Goal: Task Accomplishment & Management: Complete application form

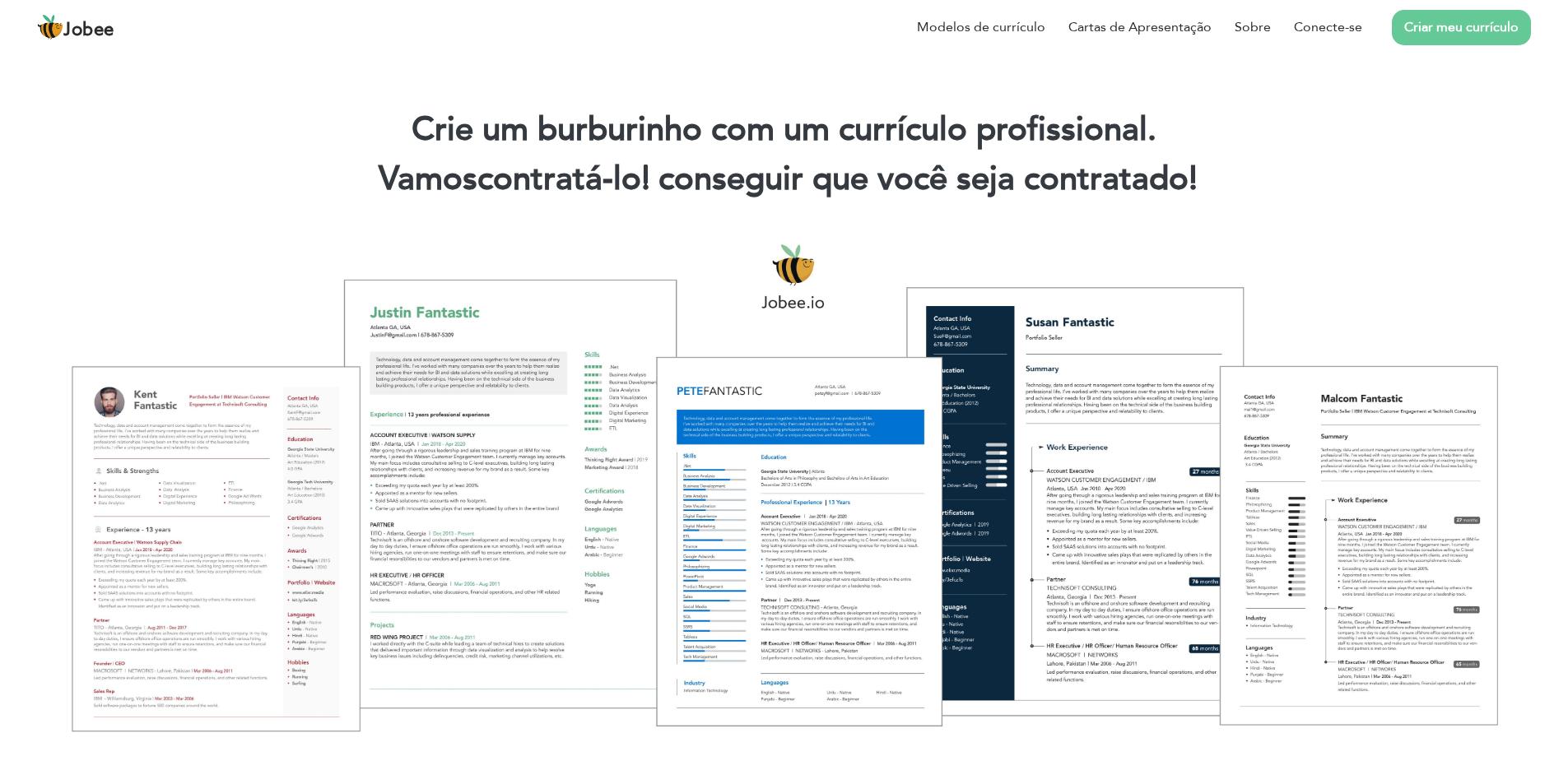
click at [1460, 30] on font "Criar meu currículo" at bounding box center [1461, 27] width 114 height 18
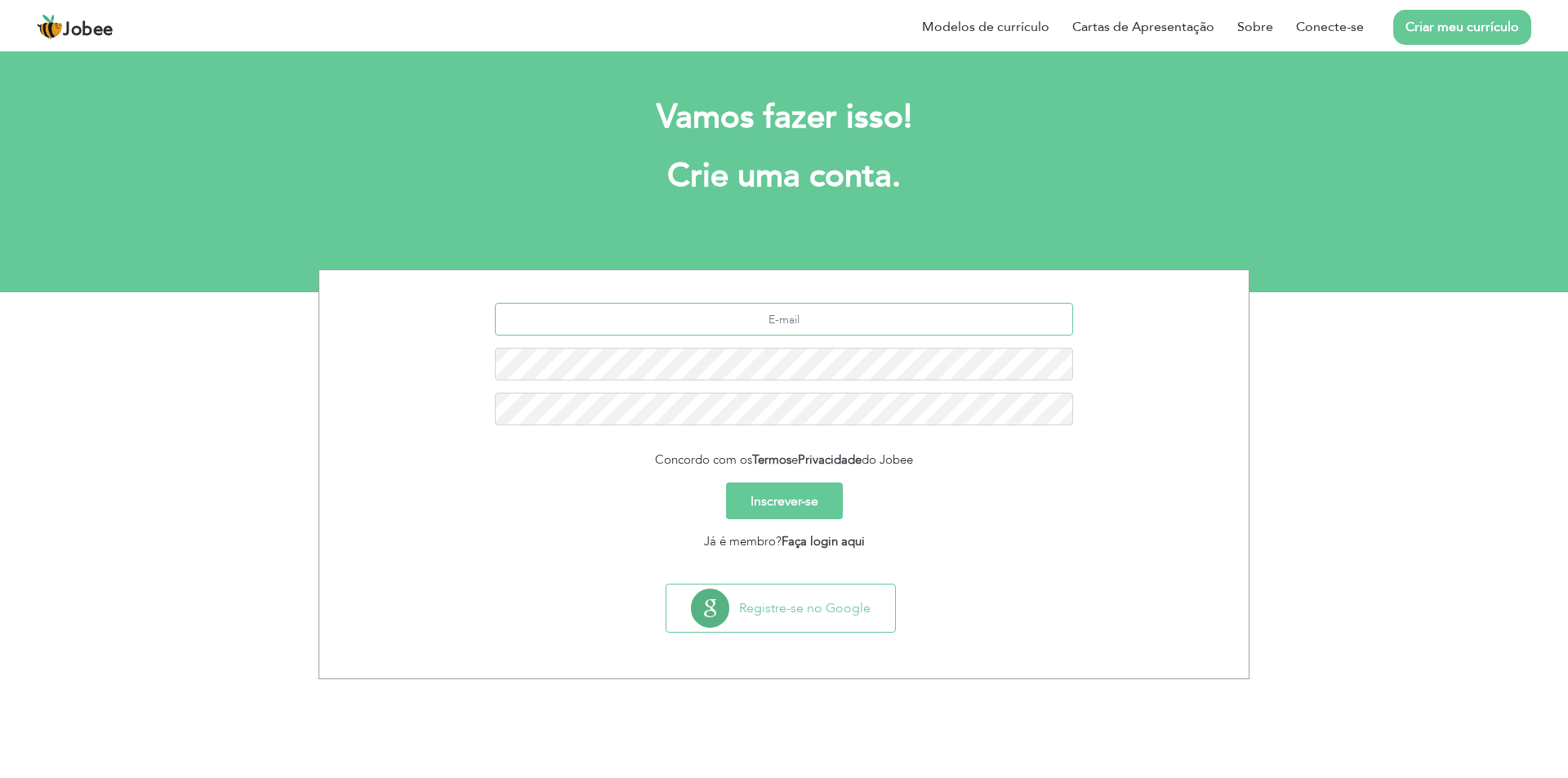
click at [818, 320] on input "text" at bounding box center [784, 319] width 579 height 33
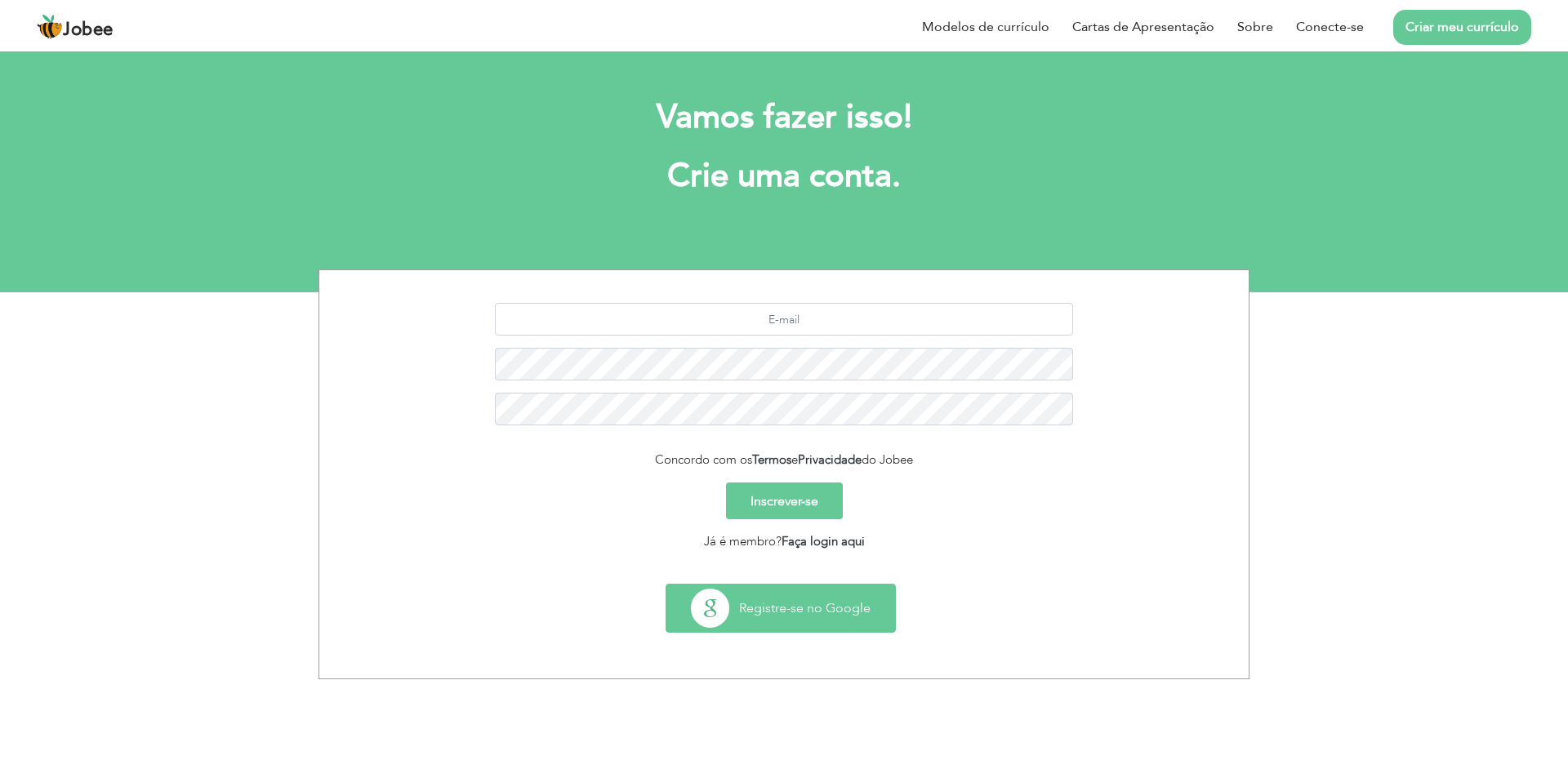
click at [826, 612] on font "Registre-se no Google" at bounding box center [805, 608] width 132 height 18
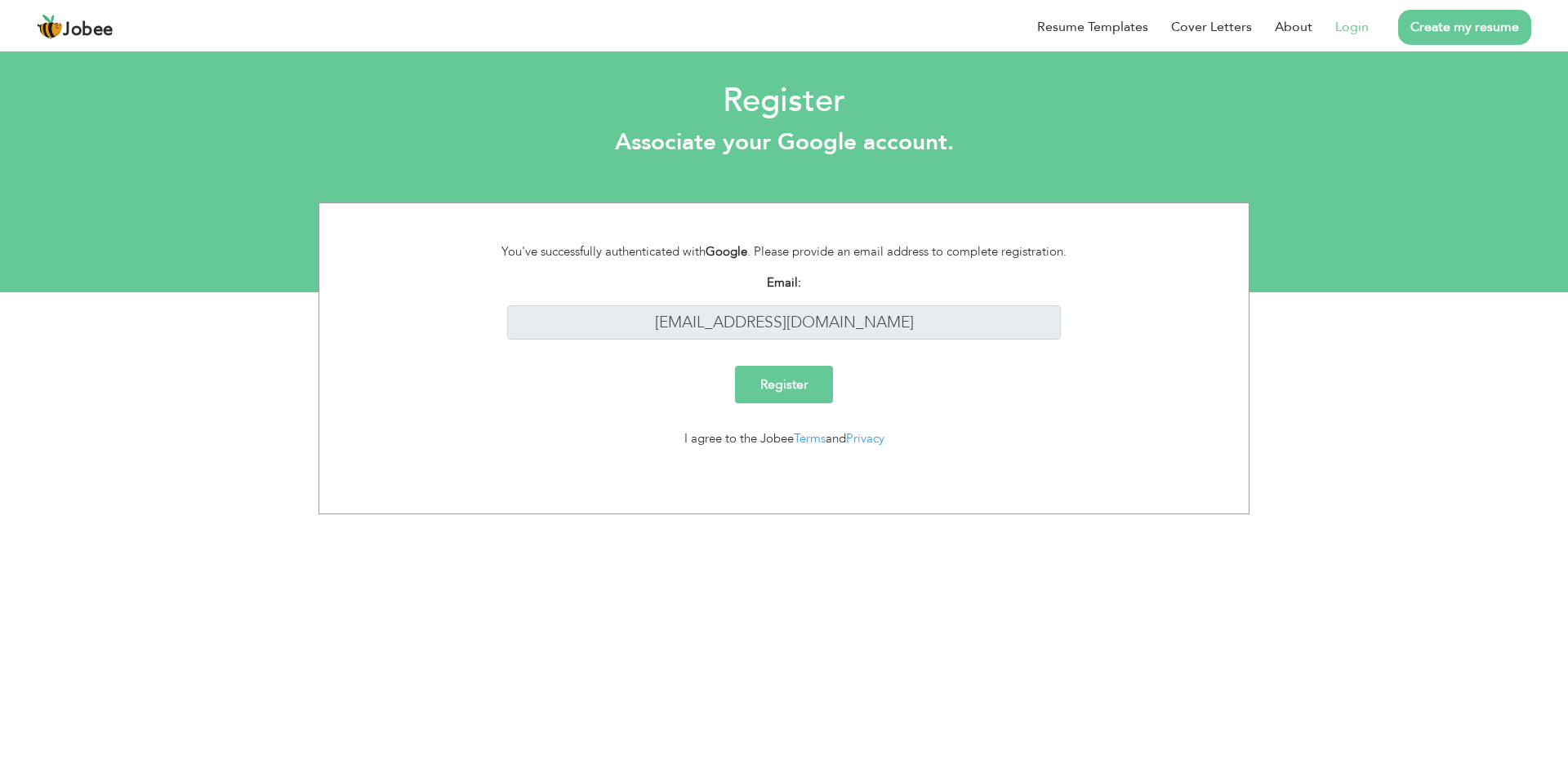
click at [810, 391] on input "Register" at bounding box center [784, 385] width 98 height 38
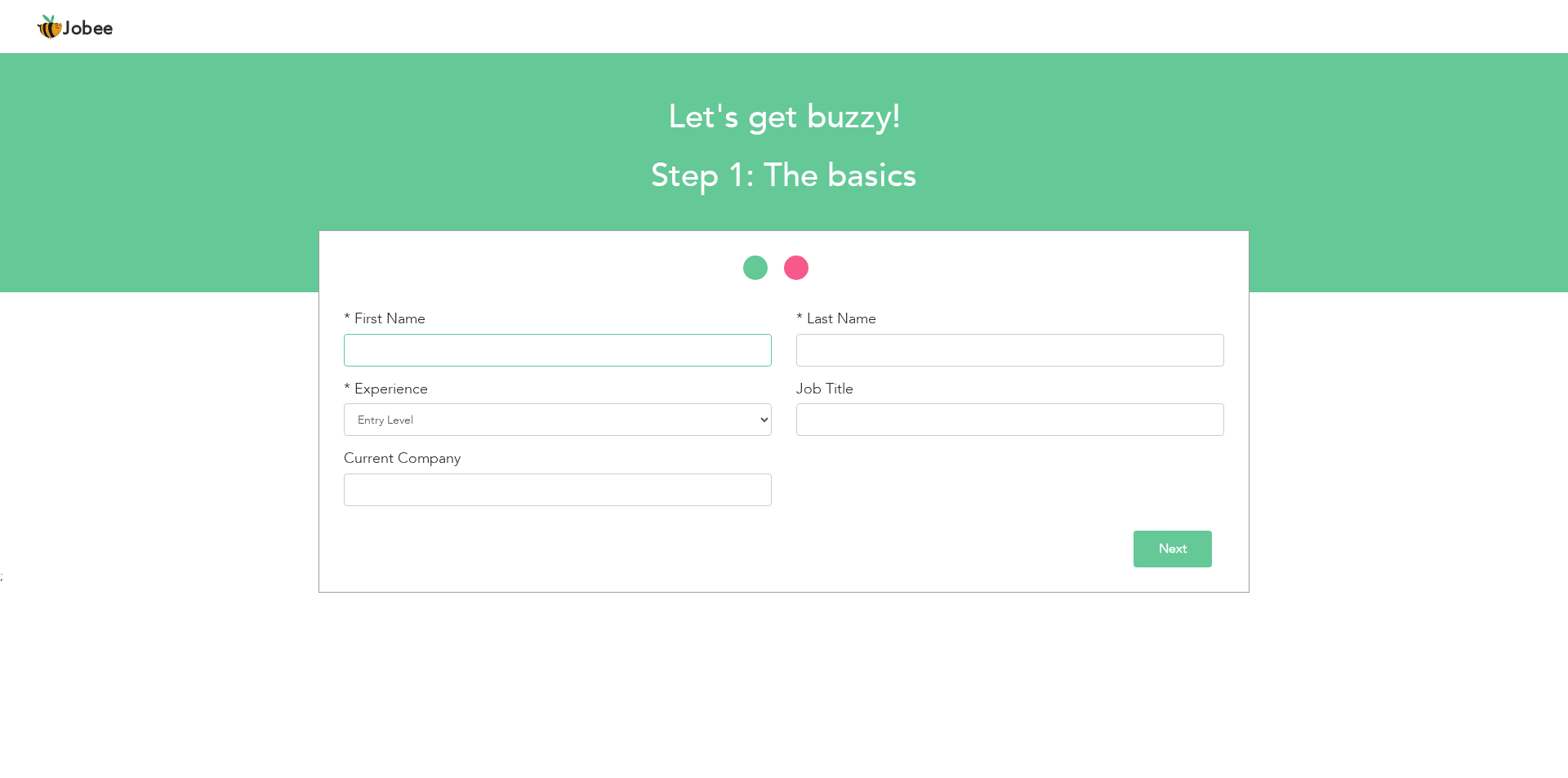
click at [550, 344] on input "text" at bounding box center [558, 350] width 428 height 33
click at [565, 352] on input "text" at bounding box center [558, 350] width 428 height 33
paste input "Victor"
type input "Victor"
click at [858, 352] on input "text" at bounding box center [1009, 350] width 428 height 33
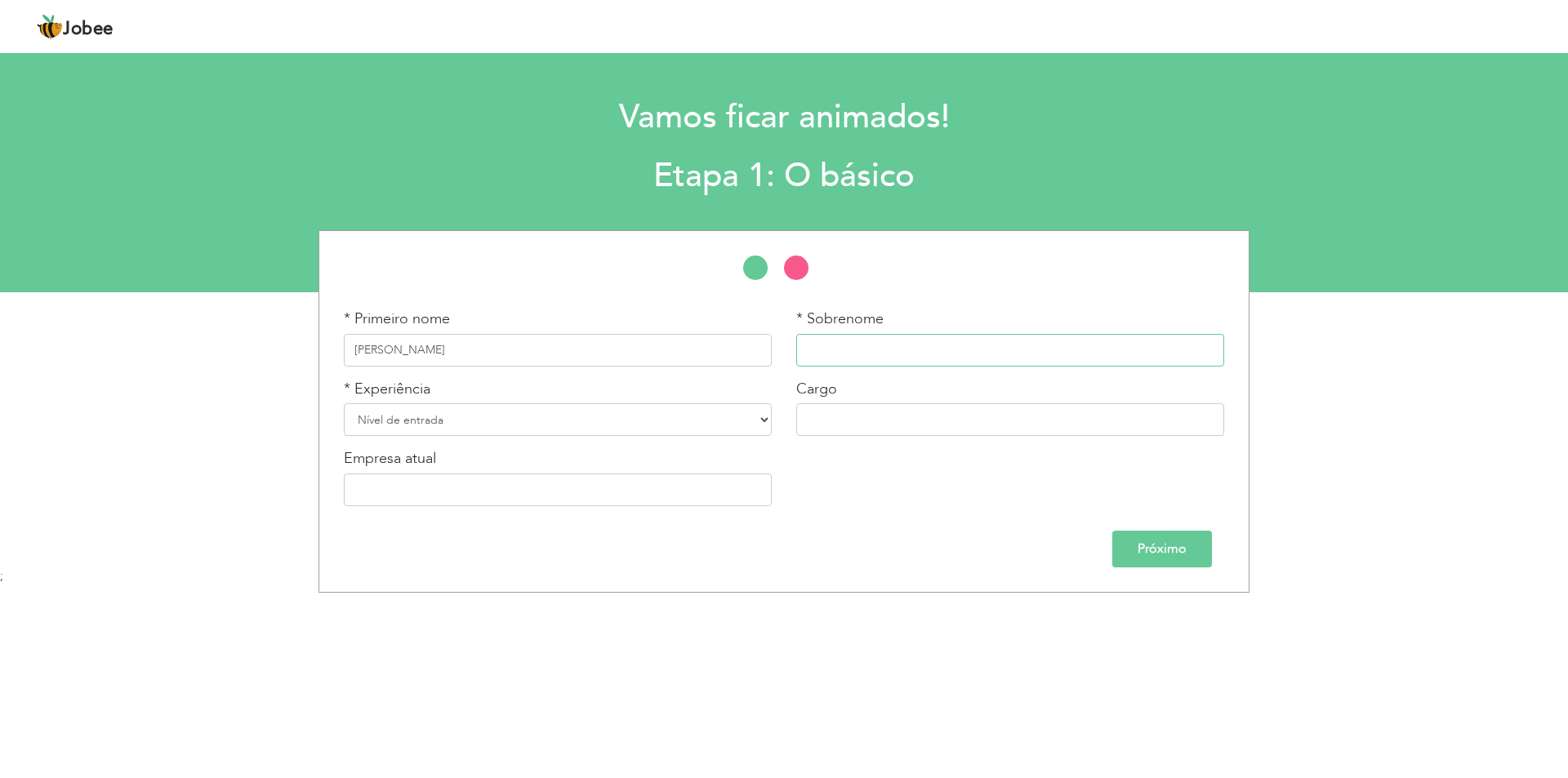
paste input "Vinícius"
type input "Vinícius"
click at [701, 422] on select "Nível de entrada Menos de 1 ano 1 ano 2 anos 3 anos 4 anos 5 anos 6 anos 7 anos…" at bounding box center [558, 420] width 428 height 33
select select "31"
click at [344, 404] on select "Nível de entrada Menos de 1 ano 1 ano 2 anos 3 anos 4 anos 5 anos 6 anos 7 anos…" at bounding box center [558, 420] width 428 height 33
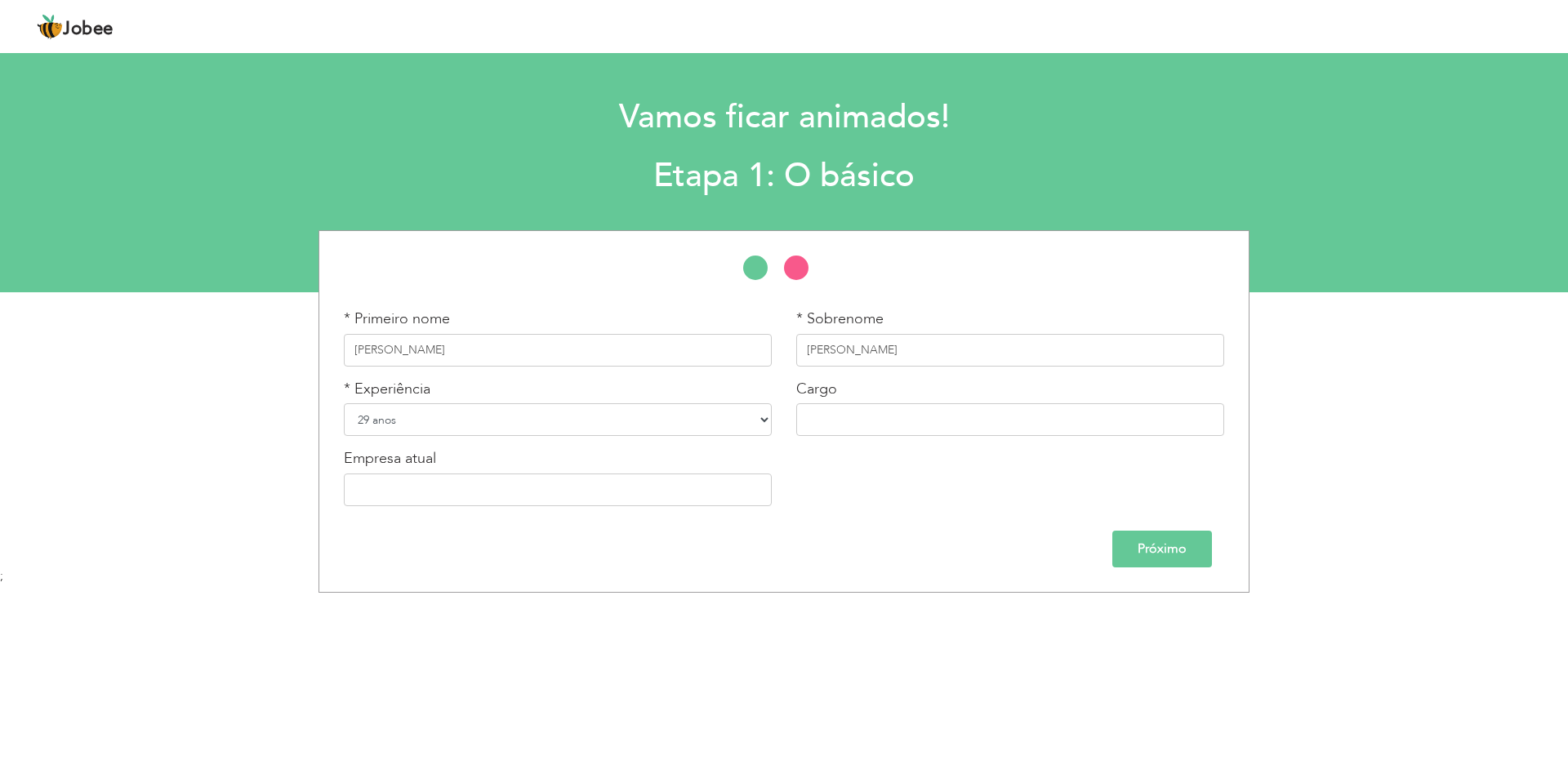
click at [765, 414] on select "Nível de entrada Menos de 1 ano 1 ano 2 anos 3 anos 4 anos 5 anos 6 anos 7 anos…" at bounding box center [558, 420] width 428 height 33
click at [287, 413] on div "* Primeiro nome Victor * Sobrenome Vinícius * Experiência 1 ano" at bounding box center [784, 411] width 1568 height 362
click at [894, 413] on input "text" at bounding box center [1009, 420] width 428 height 33
click at [520, 491] on input "text" at bounding box center [558, 490] width 428 height 33
type input "dese"
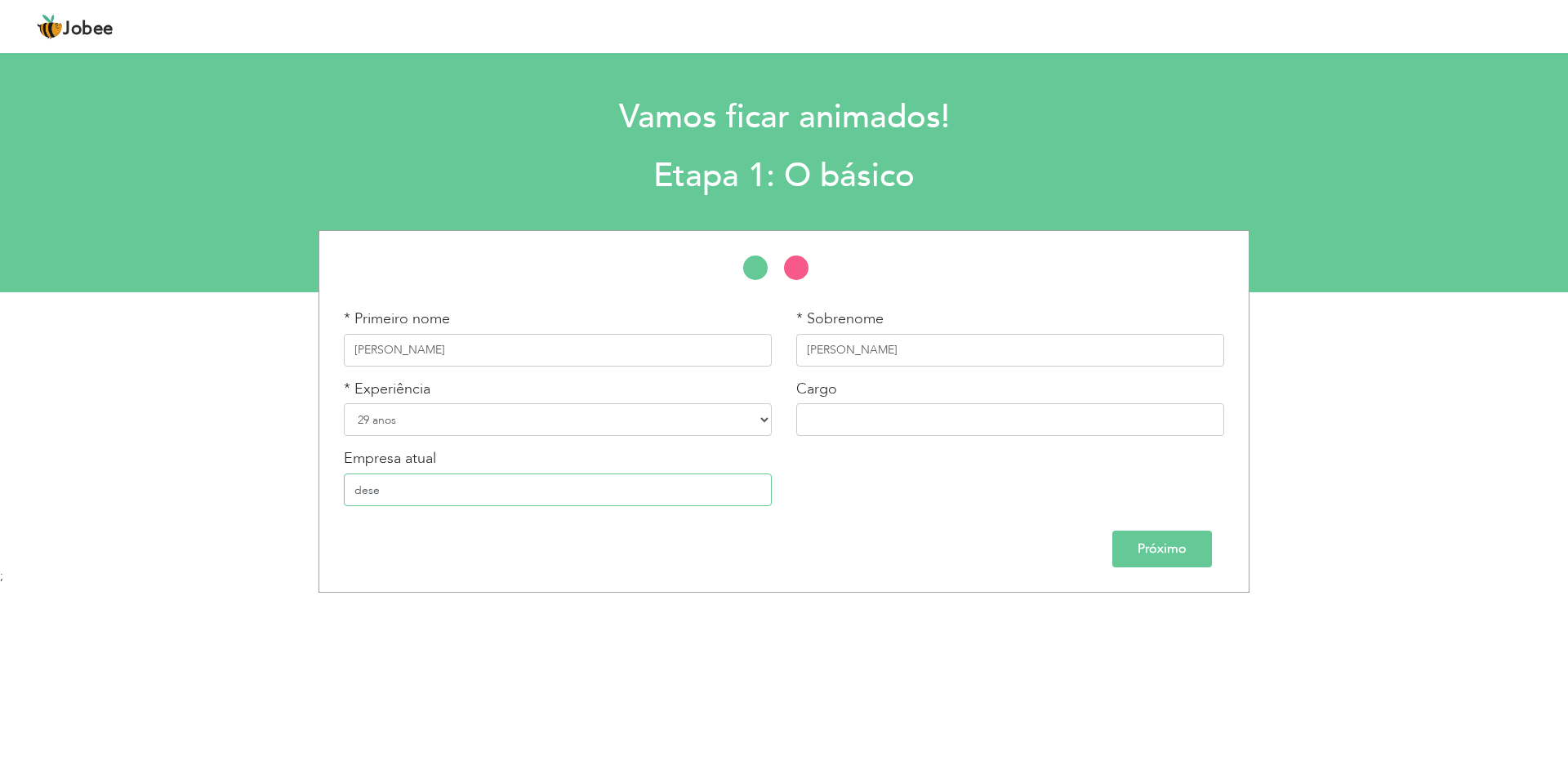
drag, startPoint x: 354, startPoint y: 490, endPoint x: 320, endPoint y: 491, distance: 34.0
click at [331, 490] on div "Empresa atual dese" at bounding box center [558, 484] width 453 height 71
click at [1176, 549] on input "Próximo" at bounding box center [1163, 549] width 100 height 37
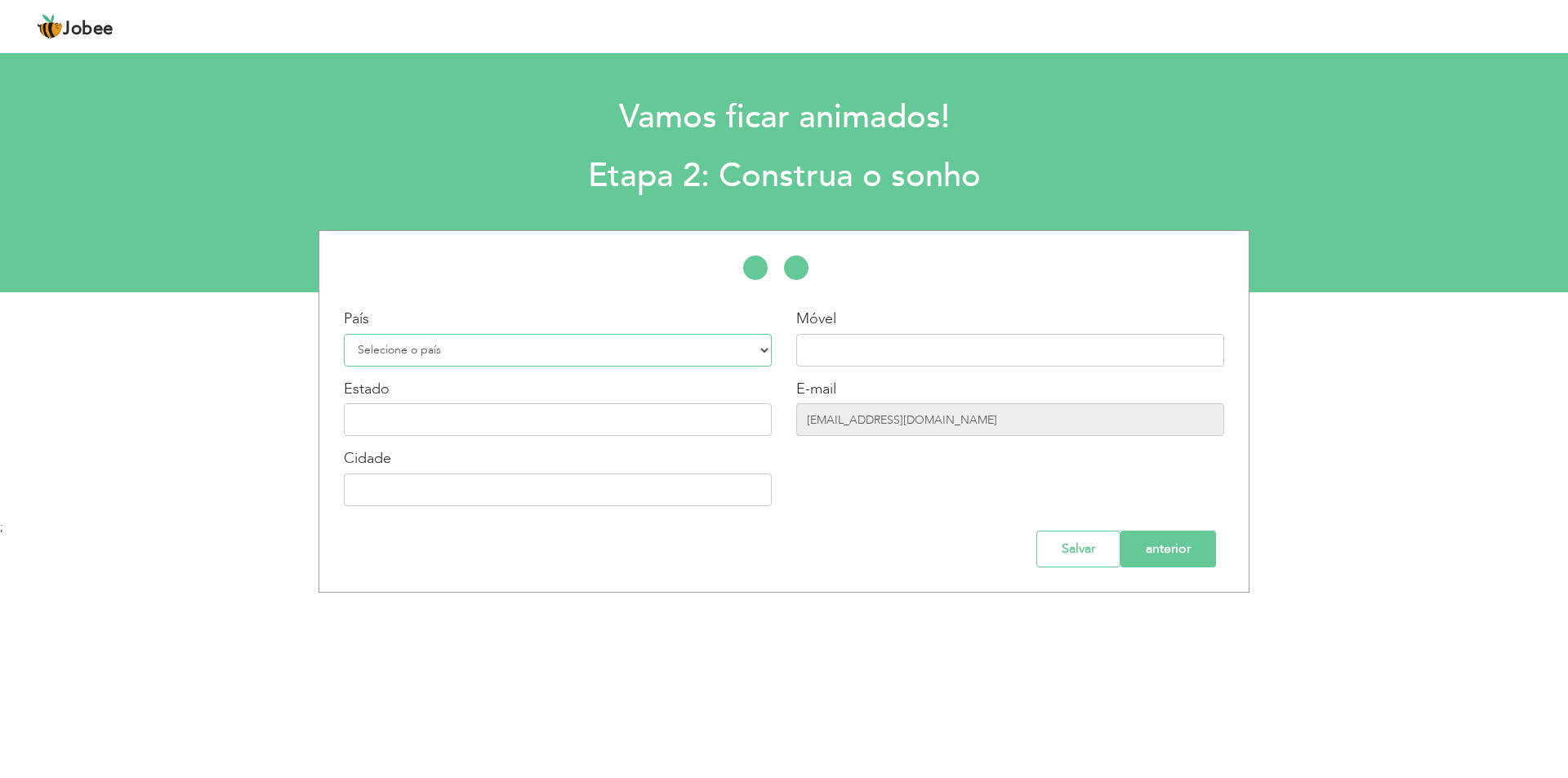
click at [645, 346] on select "Selecione o país Afeganistão Albânia Argélia Samoa Americana Andorra Angola Ang…" at bounding box center [558, 350] width 428 height 33
select select "30"
click at [344, 334] on select "Selecione o país Afeganistão Albânia Argélia Samoa Americana Andorra Angola Ang…" at bounding box center [558, 350] width 428 height 33
click at [460, 427] on input "text" at bounding box center [558, 420] width 428 height 33
type input "Mato Grosso"
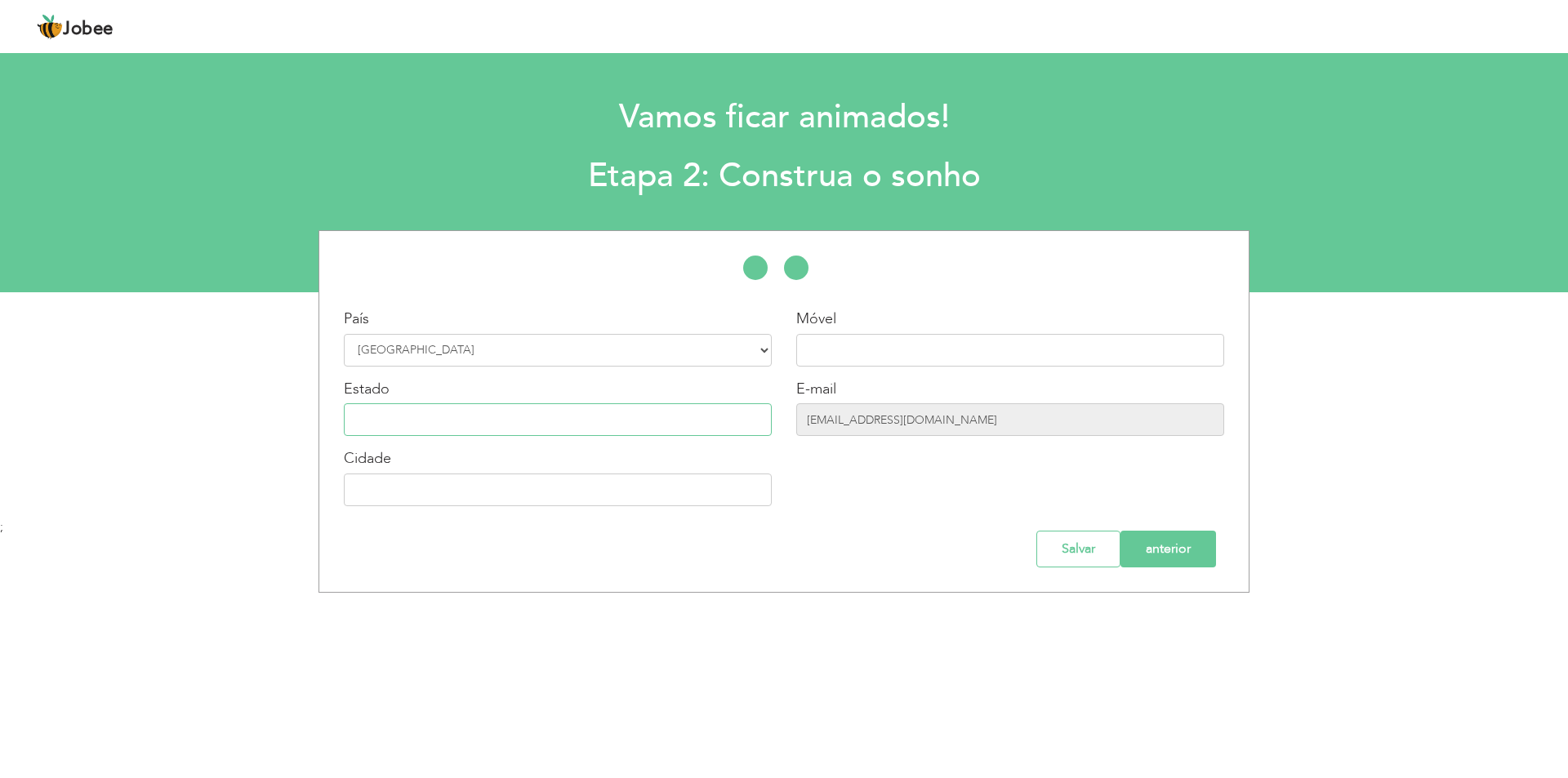
type input "[GEOGRAPHIC_DATA]"
type input "65996090866"
drag, startPoint x: 907, startPoint y: 349, endPoint x: 777, endPoint y: 345, distance: 130.1
click at [777, 345] on div "País Selecione o país Afeganistão Albânia Argélia Samoa Americana Andorra Angol…" at bounding box center [784, 414] width 929 height 210
click at [946, 420] on input "victoriamoya16@gmail.com" at bounding box center [1009, 420] width 428 height 33
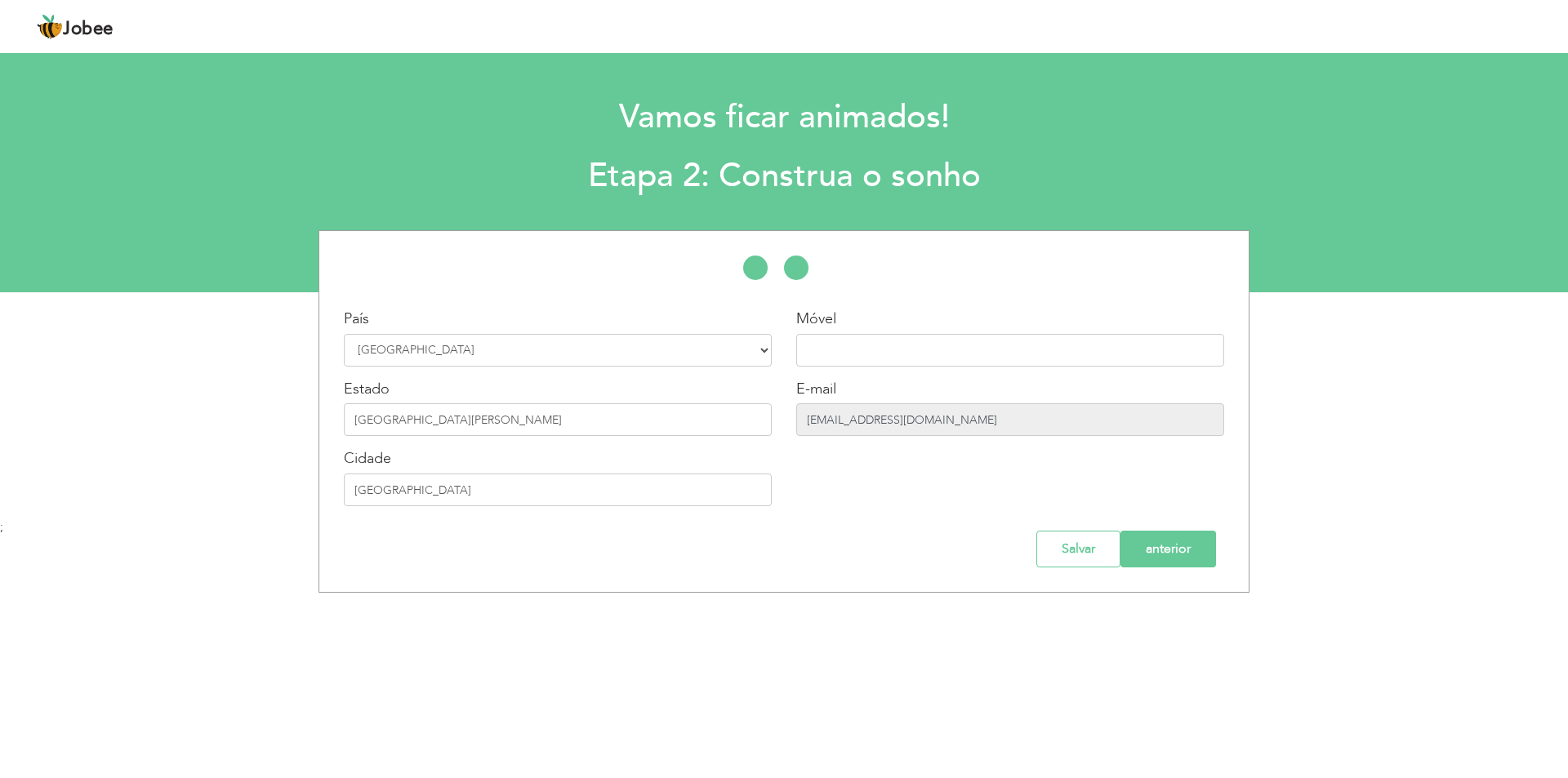
drag, startPoint x: 950, startPoint y: 418, endPoint x: 793, endPoint y: 416, distance: 157.0
click at [793, 416] on div "Móvel E-mail victoriamoya16@gmail.com" at bounding box center [1010, 414] width 453 height 210
click at [886, 355] on input "text" at bounding box center [1009, 350] width 428 height 33
paste input "66996570520"
type input "66996570520"
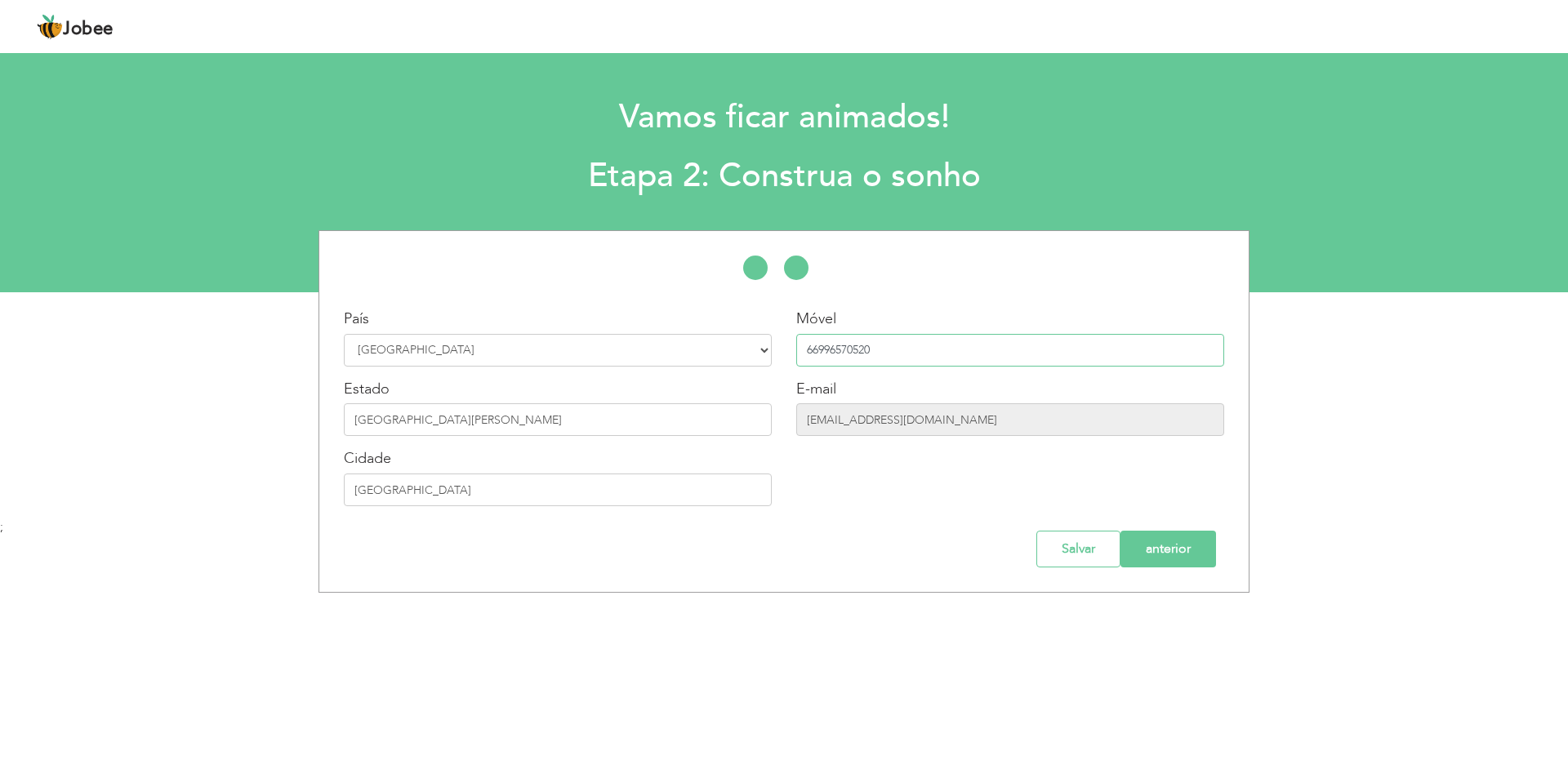
drag, startPoint x: 848, startPoint y: 348, endPoint x: 712, endPoint y: 355, distance: 136.2
click at [712, 355] on div "País Selecione o país Afeganistão Albânia Argélia Samoa Americana Andorra Angol…" at bounding box center [784, 414] width 929 height 210
drag, startPoint x: 941, startPoint y: 414, endPoint x: 788, endPoint y: 417, distance: 153.0
click at [789, 417] on div "Móvel E-mail victoriamoya16@gmail.com" at bounding box center [1010, 414] width 453 height 210
click at [1047, 545] on input "Salvar" at bounding box center [1078, 549] width 84 height 37
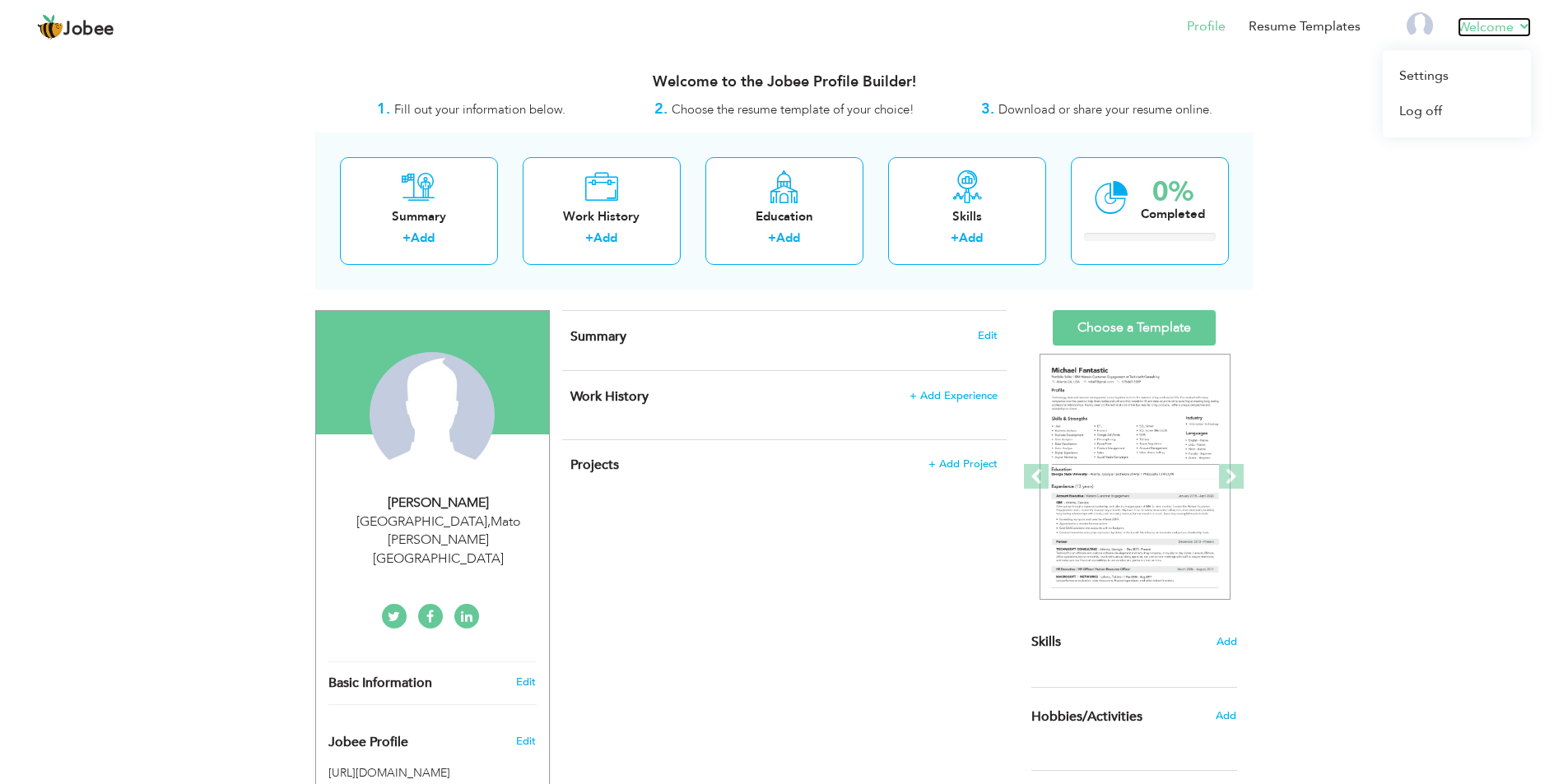
click at [1480, 28] on link "Welcome" at bounding box center [1494, 27] width 73 height 20
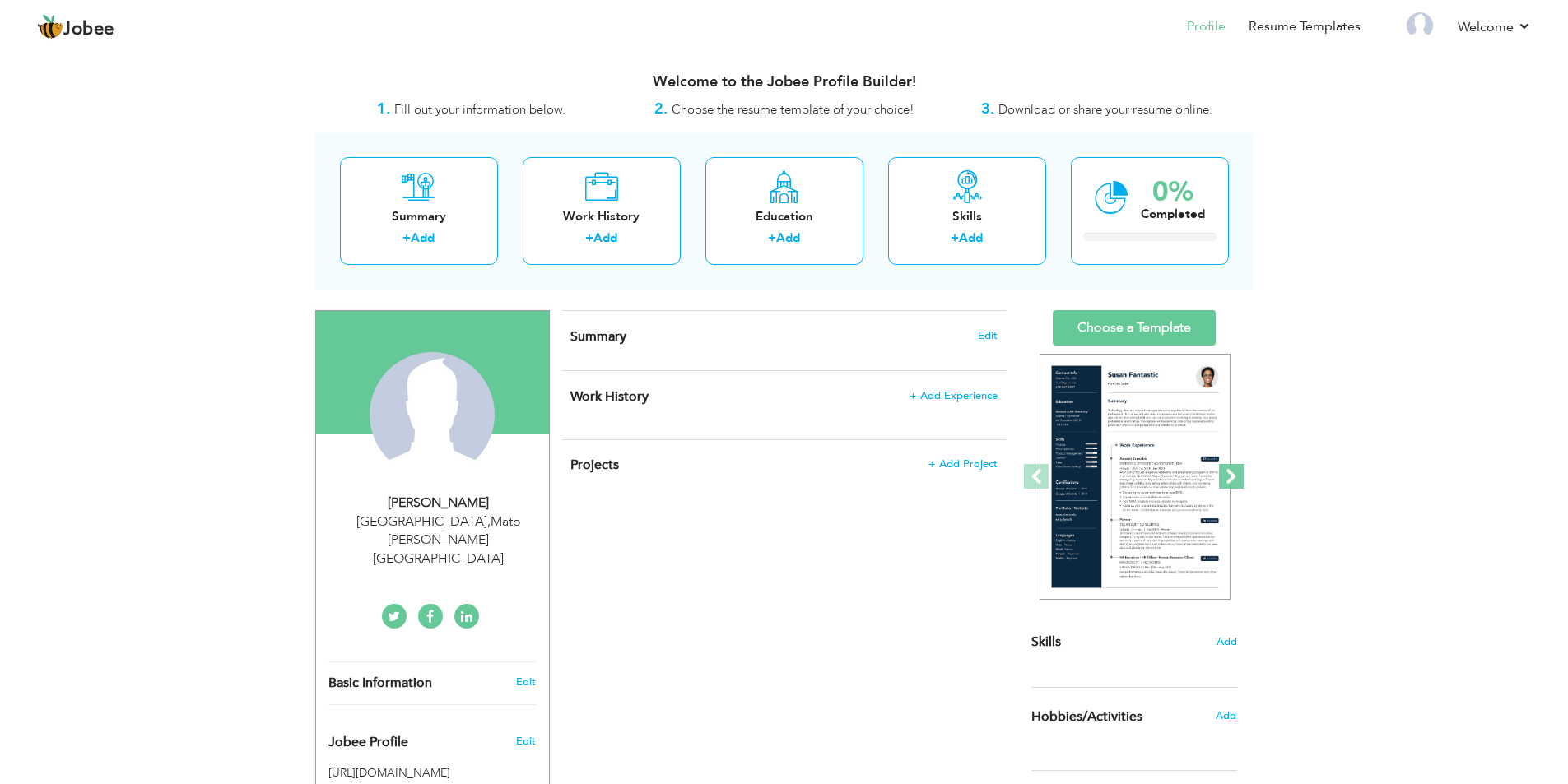
click at [1232, 473] on span at bounding box center [1231, 476] width 24 height 24
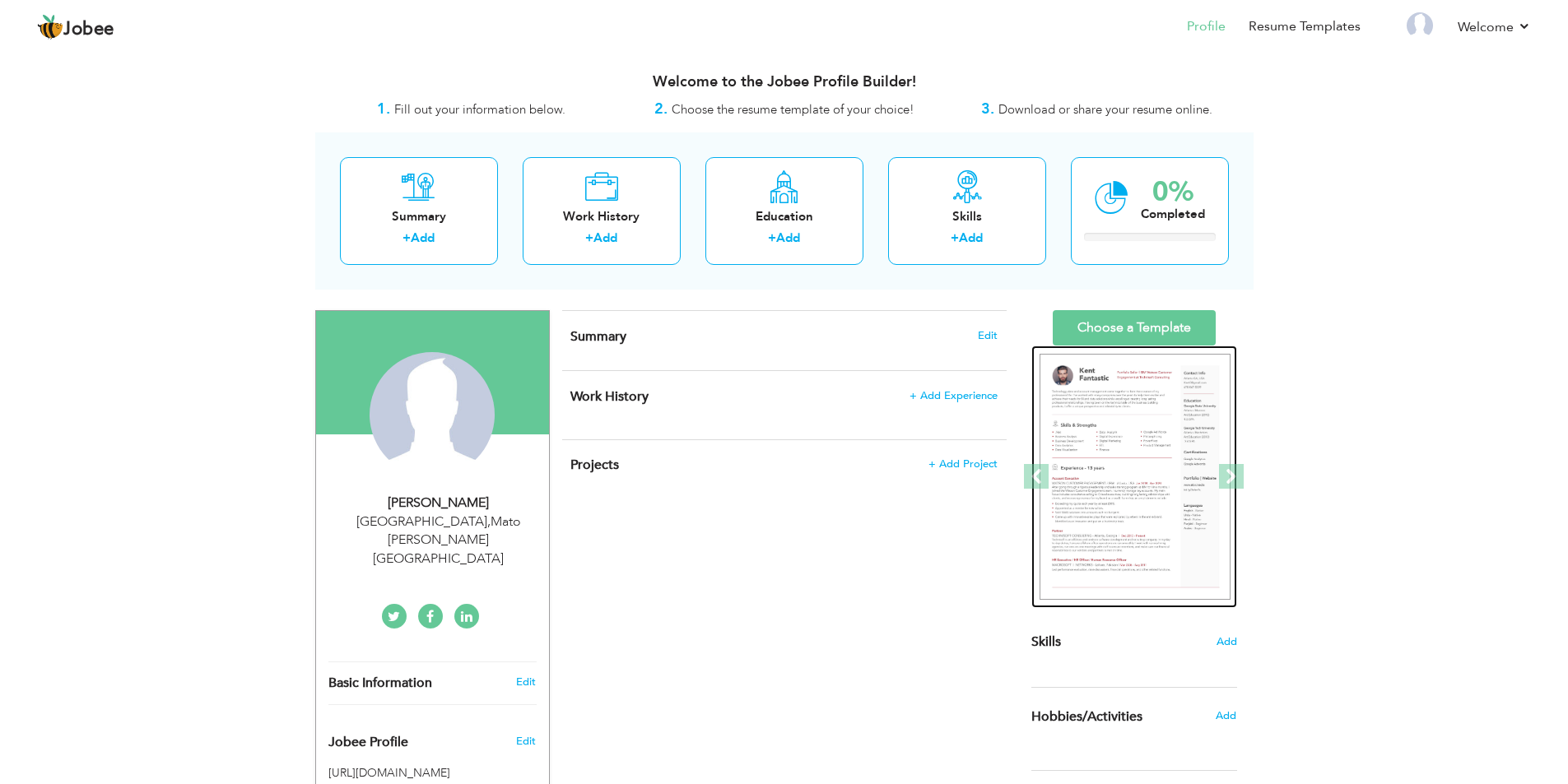
click at [1099, 456] on img at bounding box center [1135, 477] width 191 height 247
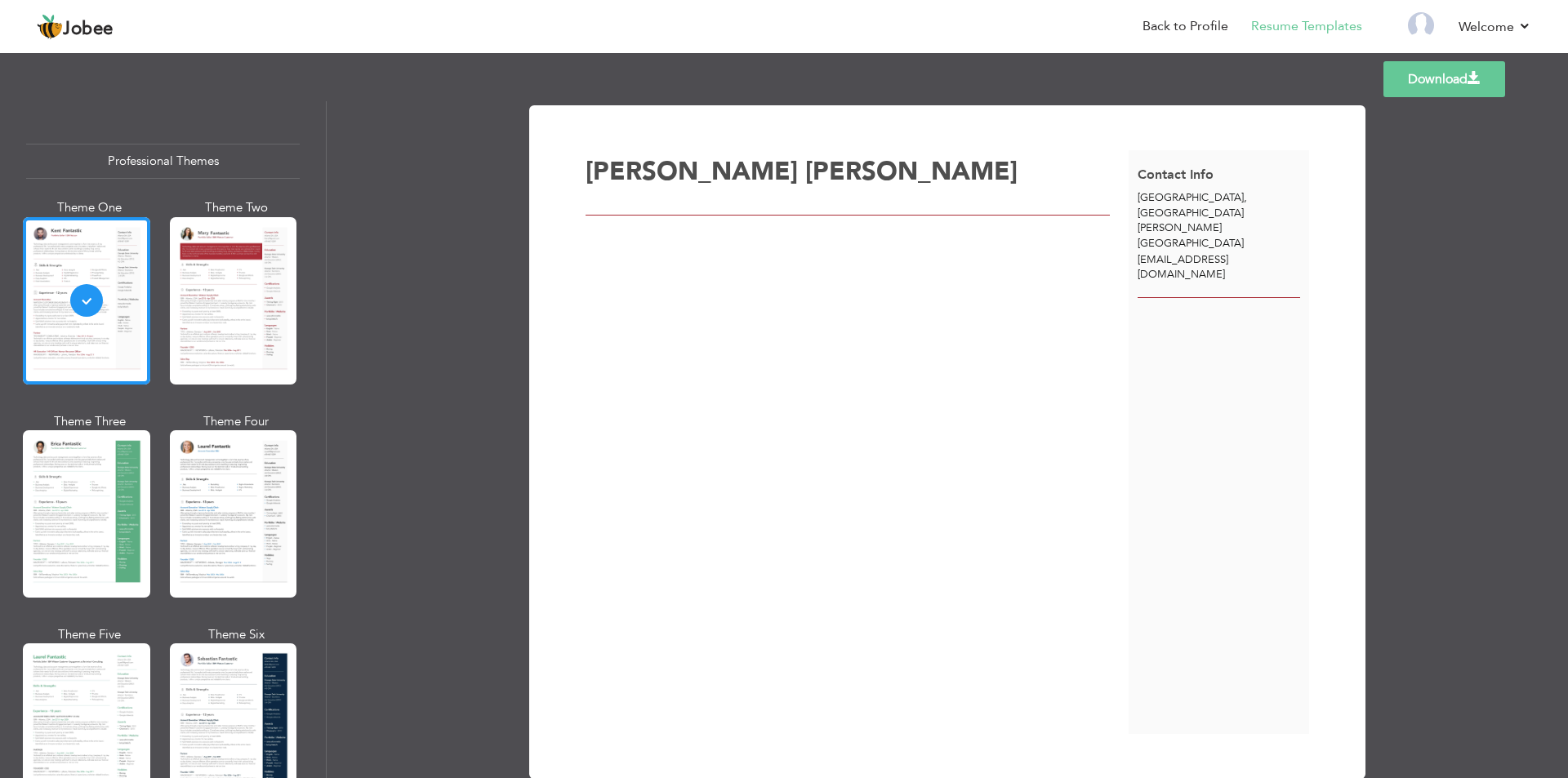
click at [1269, 252] on div "[EMAIL_ADDRESS][DOMAIN_NAME]" at bounding box center [1219, 267] width 182 height 30
drag, startPoint x: 1269, startPoint y: 227, endPoint x: 1129, endPoint y: 232, distance: 140.1
click at [1129, 252] on div "[EMAIL_ADDRESS][DOMAIN_NAME]" at bounding box center [1219, 267] width 182 height 30
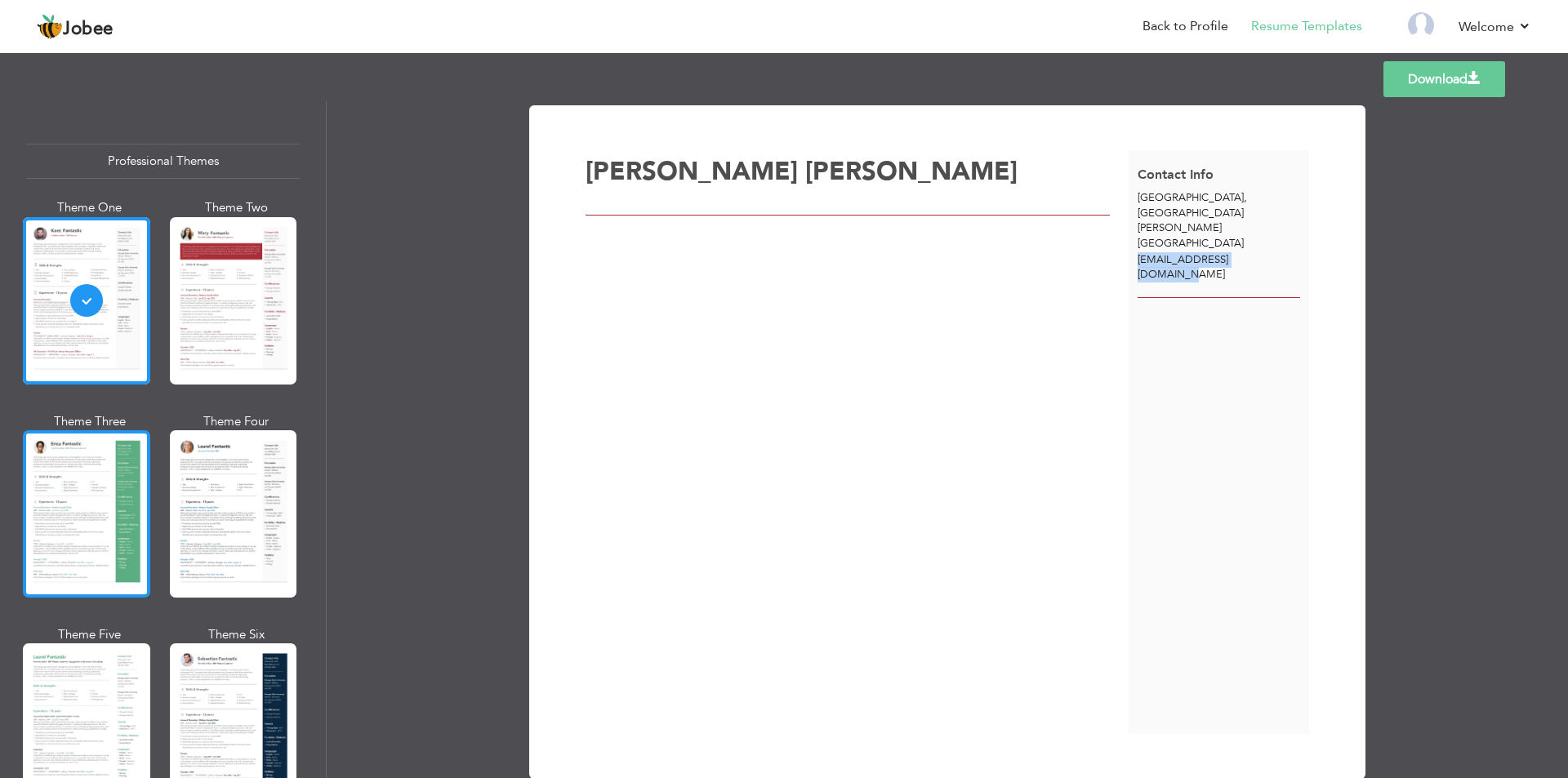
scroll to position [82, 0]
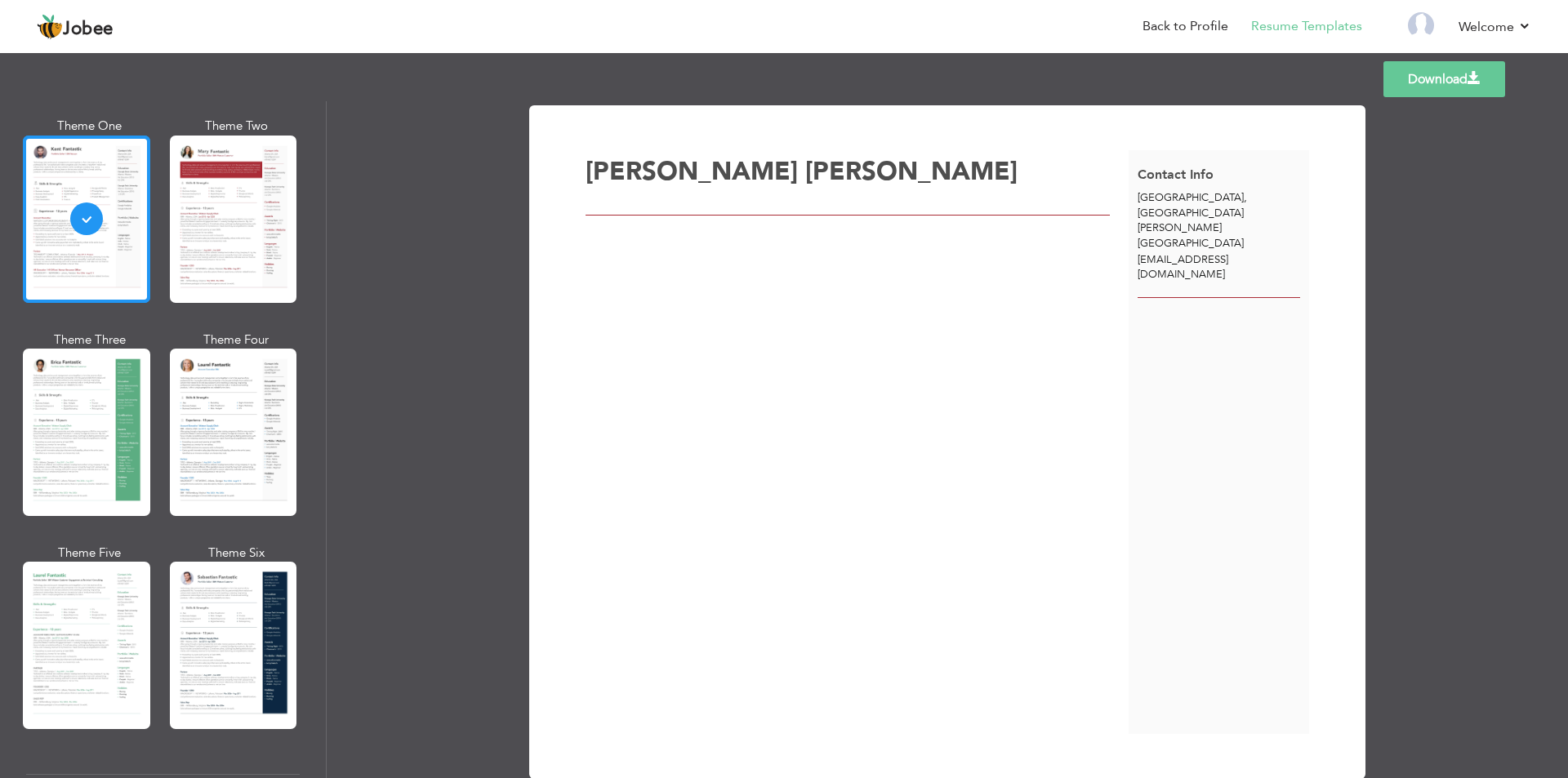
click at [93, 242] on div at bounding box center [87, 219] width 127 height 168
click at [234, 233] on div at bounding box center [233, 219] width 127 height 168
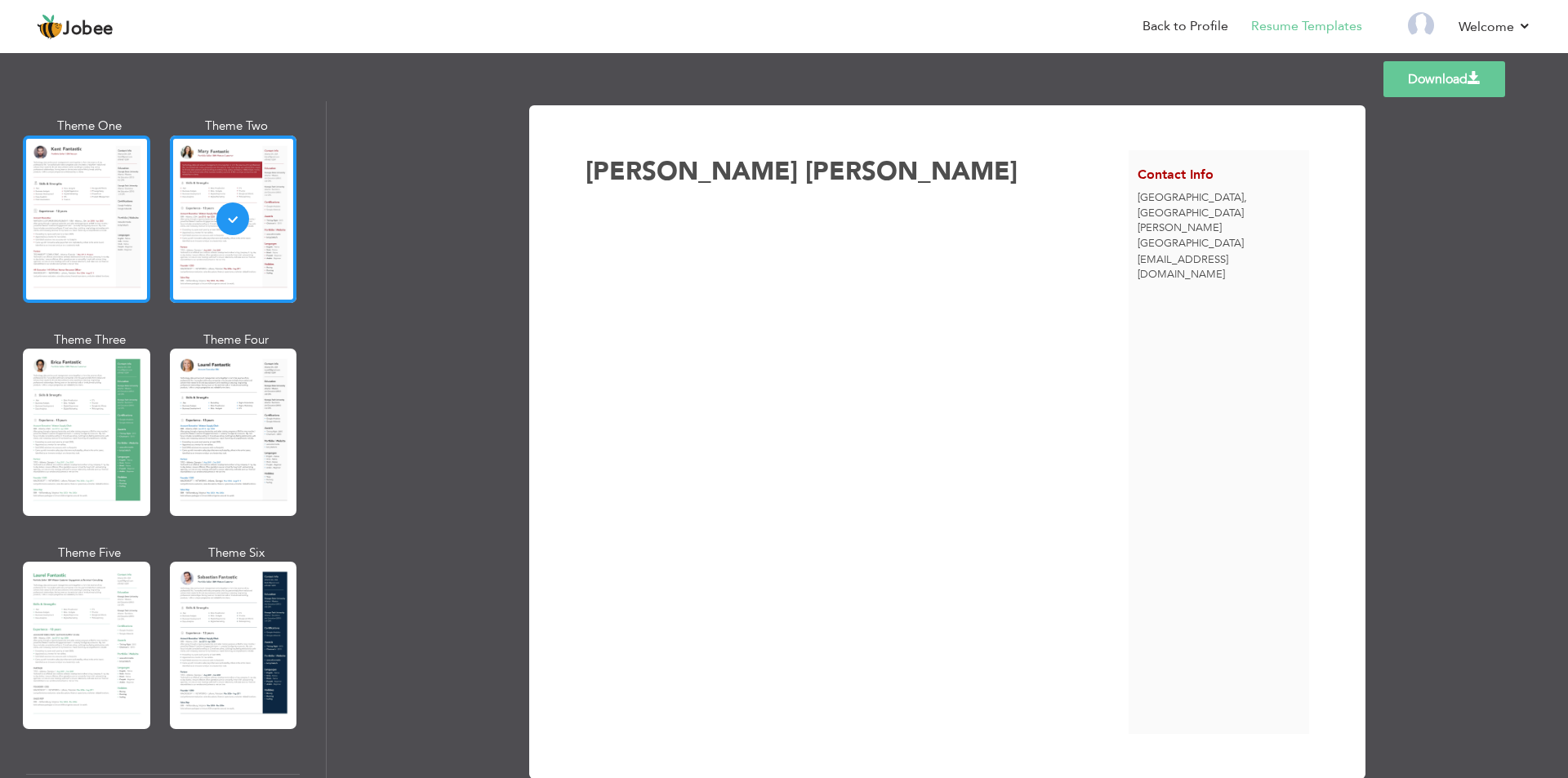
click at [46, 250] on div at bounding box center [87, 219] width 127 height 168
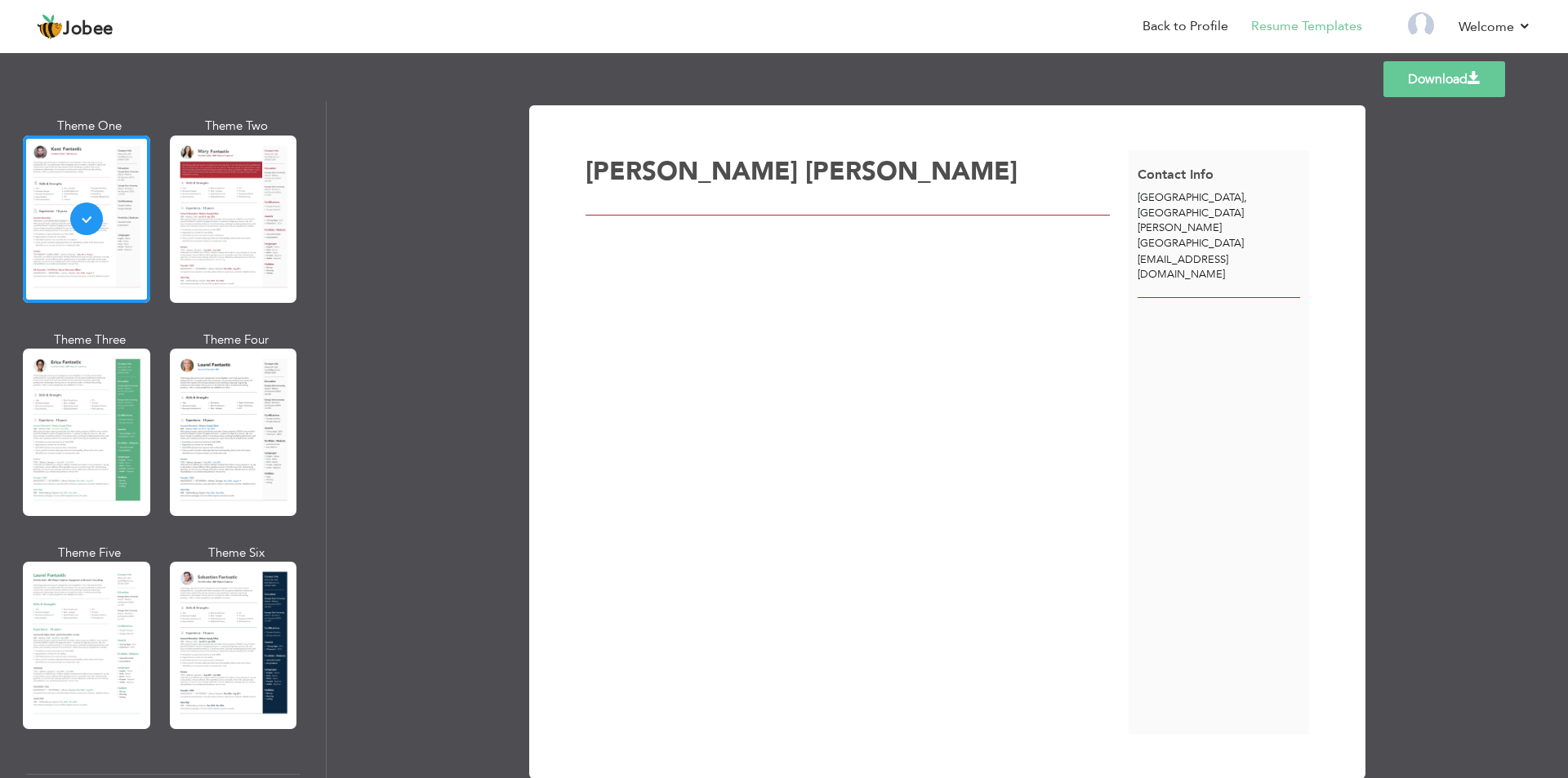
click at [844, 414] on div "Victor Vinícius" at bounding box center [856, 442] width 543 height 584
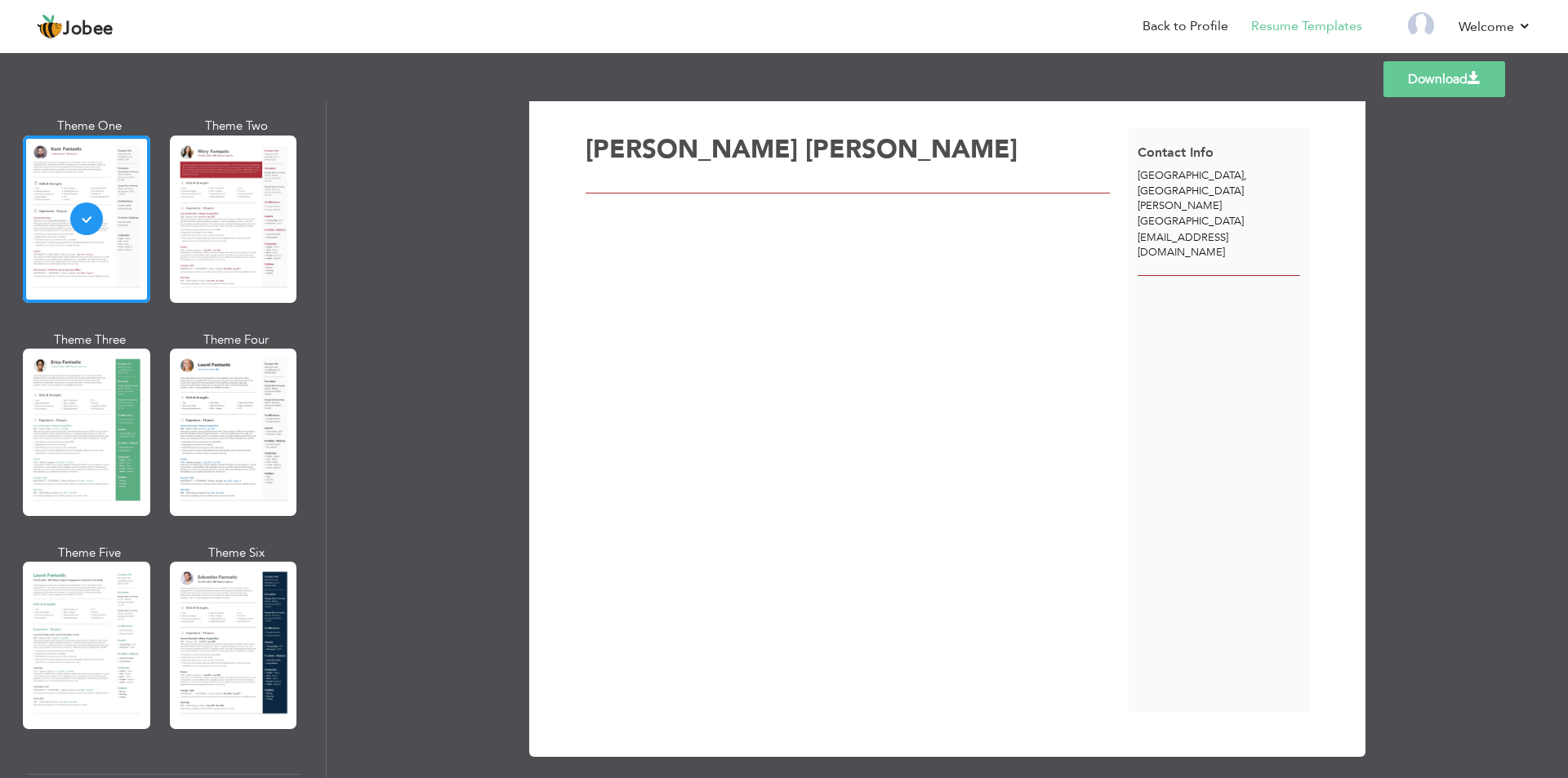
scroll to position [0, 0]
